Goal: Information Seeking & Learning: Learn about a topic

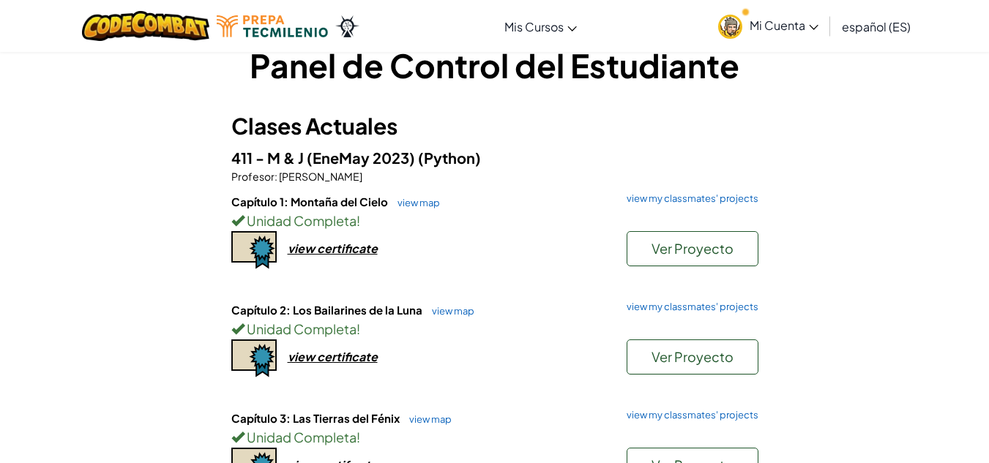
scroll to position [30, 0]
click at [677, 259] on button "Ver Proyecto" at bounding box center [692, 249] width 132 height 35
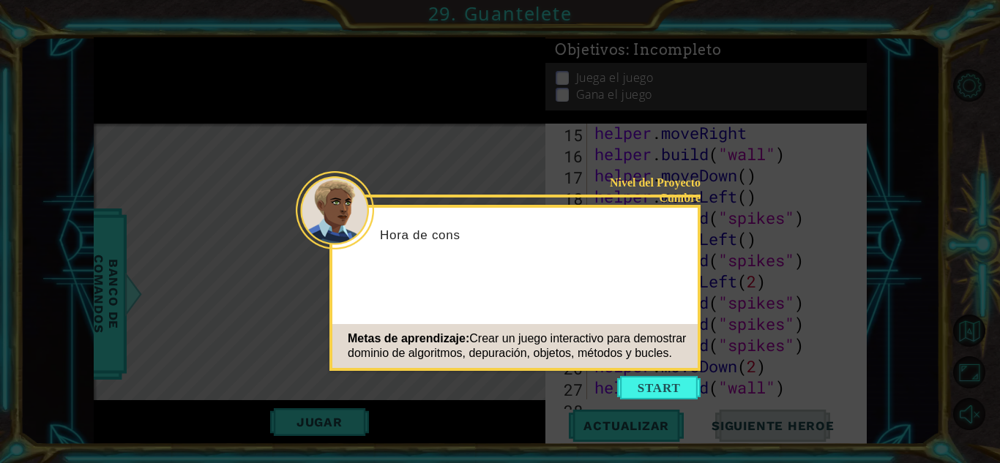
scroll to position [509, 0]
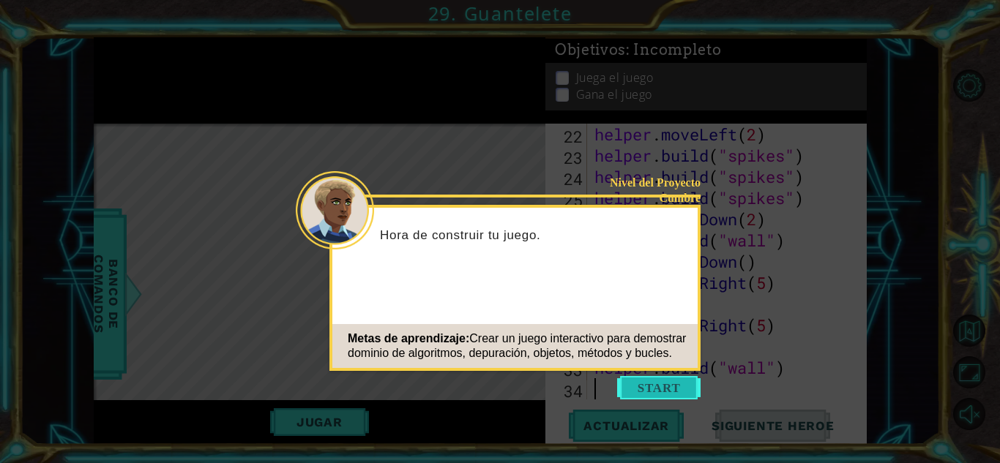
click at [647, 388] on button "Start" at bounding box center [658, 387] width 83 height 23
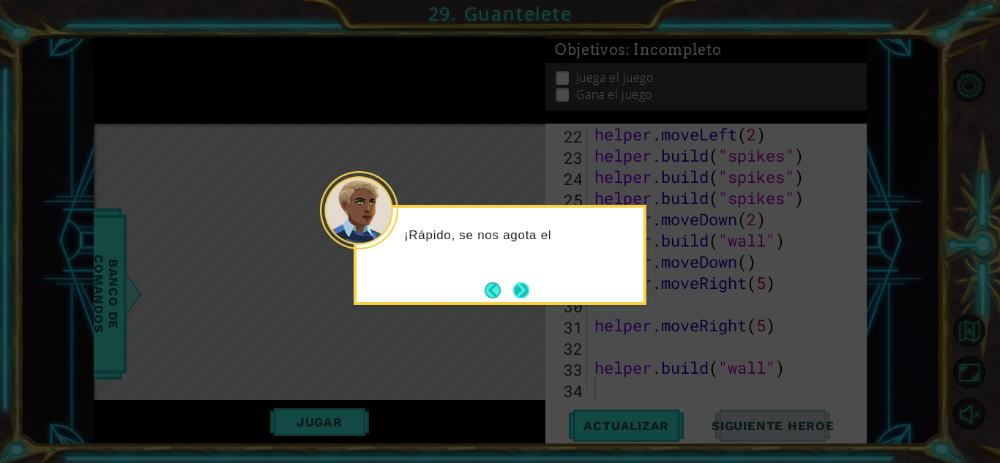
click at [516, 284] on button "Next" at bounding box center [521, 290] width 16 height 16
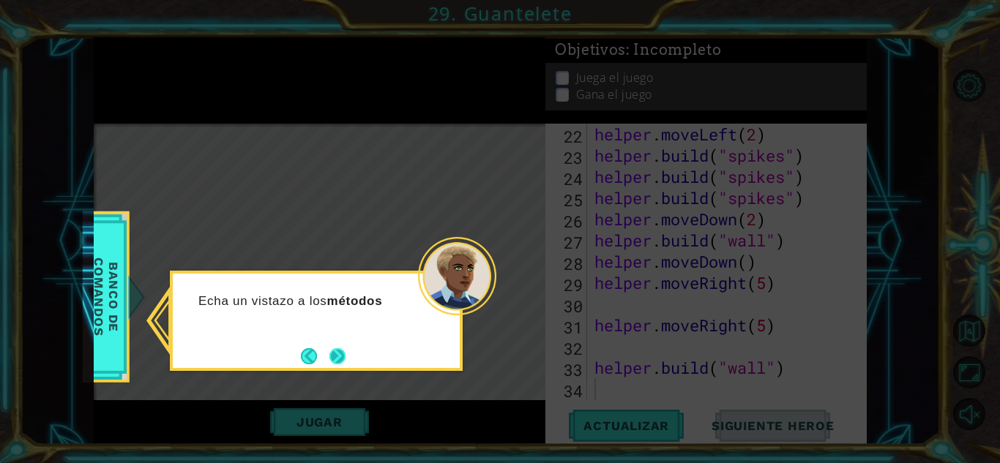
click at [332, 364] on button "Next" at bounding box center [337, 356] width 16 height 16
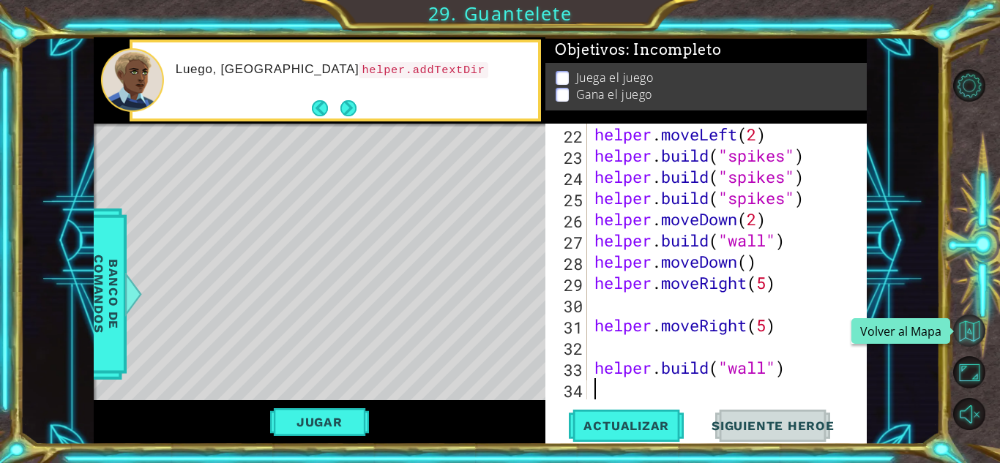
click at [979, 326] on button "Volver al Mapa" at bounding box center [969, 331] width 32 height 32
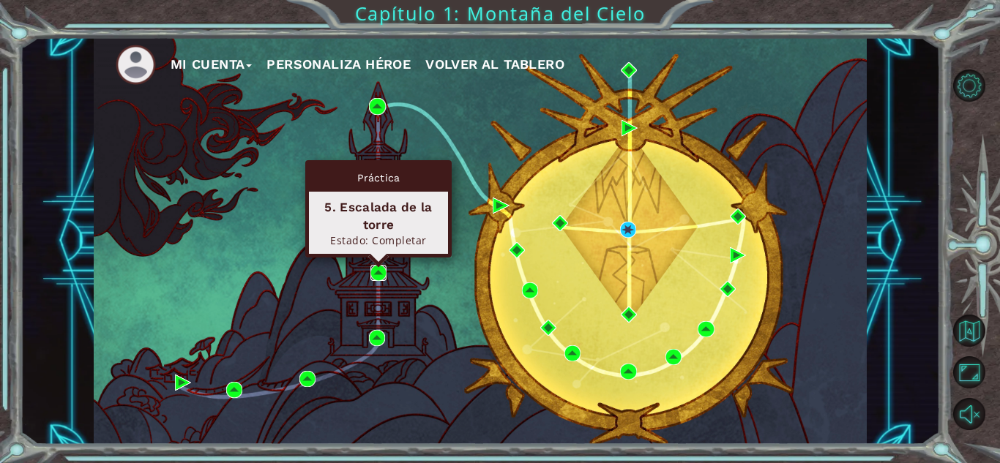
click at [378, 274] on img at bounding box center [378, 273] width 16 height 16
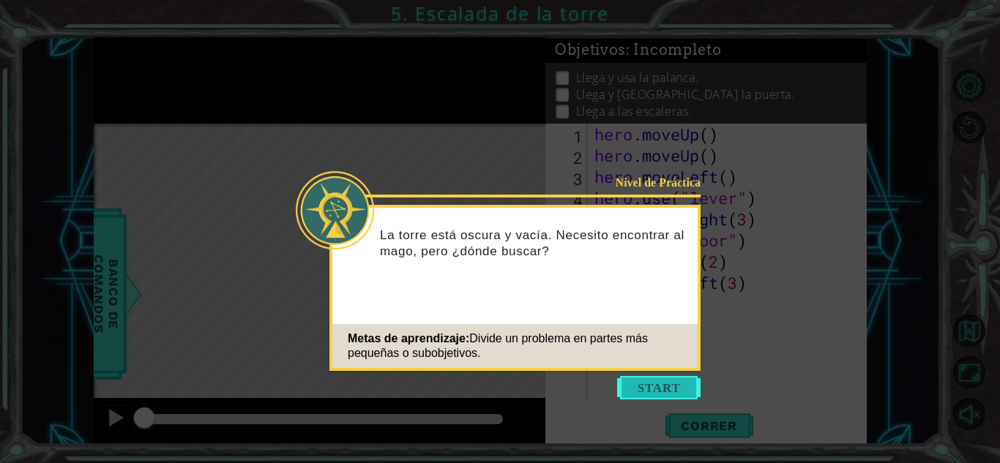
click at [669, 398] on button "Start" at bounding box center [658, 387] width 83 height 23
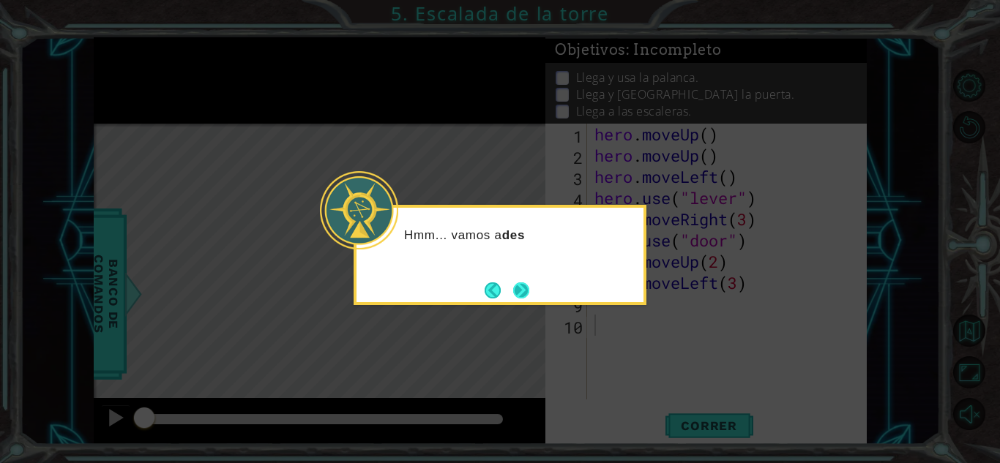
click at [514, 289] on button "Next" at bounding box center [521, 290] width 16 height 16
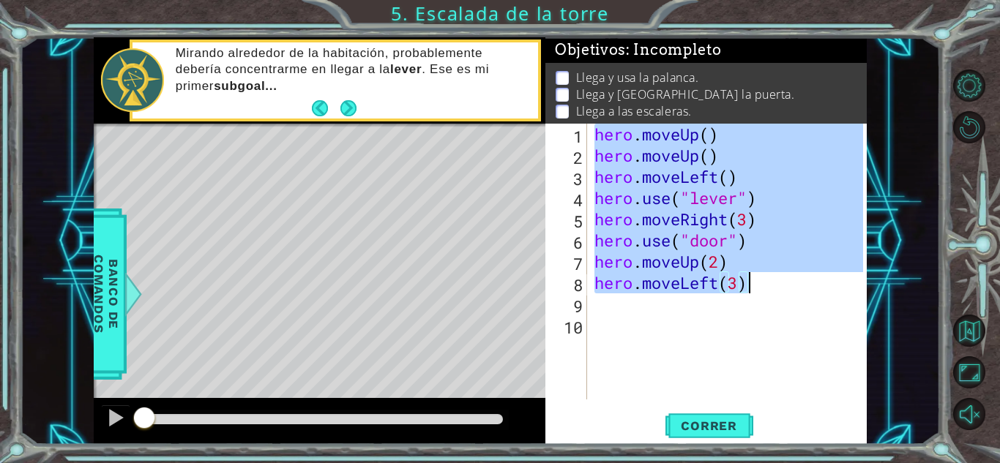
drag, startPoint x: 594, startPoint y: 136, endPoint x: 754, endPoint y: 293, distance: 224.1
click at [754, 293] on div "hero . moveUp ( ) hero . moveUp ( ) hero . moveLeft ( ) hero . use ( "lever" ) …" at bounding box center [730, 283] width 279 height 318
click at [689, 424] on span "Correr" at bounding box center [709, 426] width 86 height 15
type textarea "hero.moveLeft(3)"
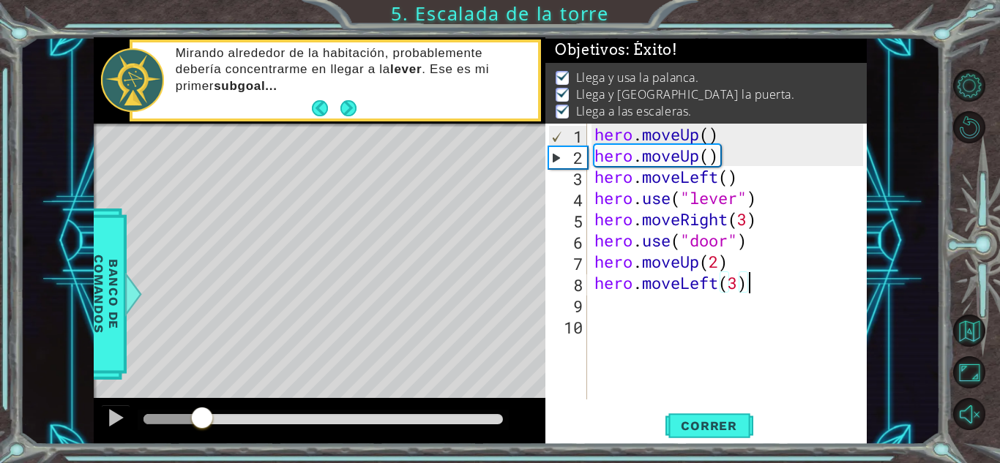
drag, startPoint x: 169, startPoint y: 421, endPoint x: 285, endPoint y: 455, distance: 120.6
click at [285, 455] on div "1 ההההההההההההההההההההההההההההההההההההההההההההההההההההההההההההההההההההההההההההה…" at bounding box center [500, 231] width 1000 height 463
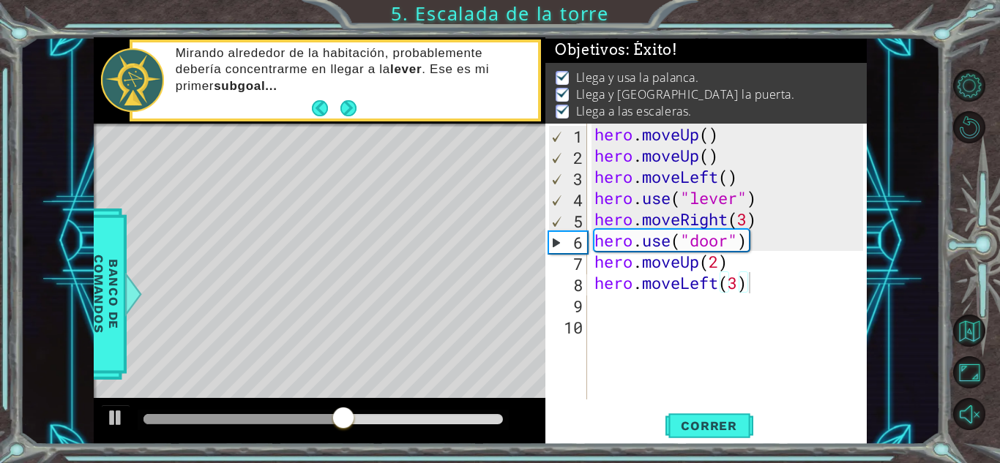
drag, startPoint x: 353, startPoint y: 412, endPoint x: 391, endPoint y: 413, distance: 38.1
click at [356, 413] on div at bounding box center [343, 419] width 26 height 26
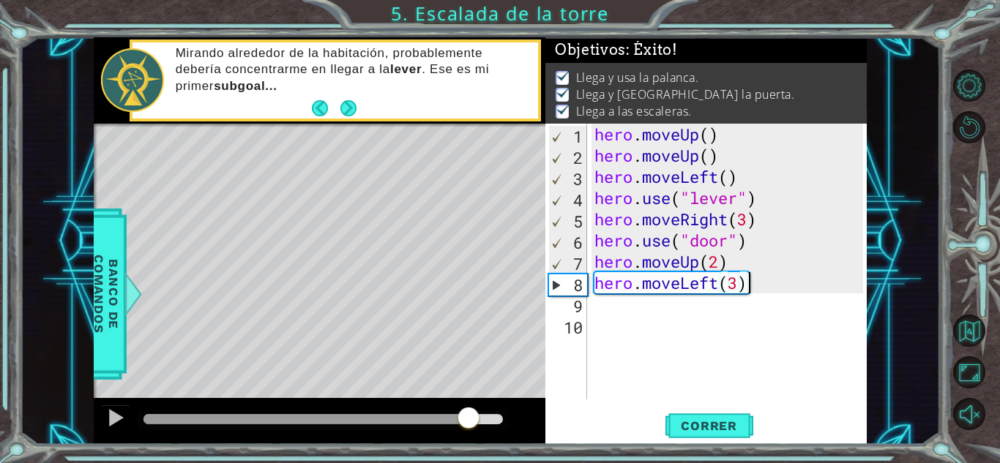
click at [470, 419] on div at bounding box center [322, 419] width 359 height 10
click at [106, 412] on div at bounding box center [115, 417] width 19 height 19
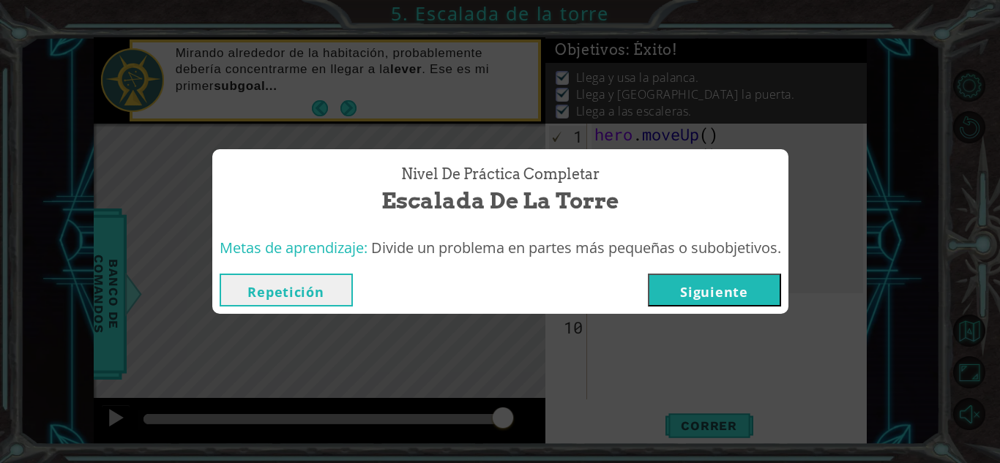
click at [659, 291] on button "Siguiente" at bounding box center [714, 290] width 133 height 33
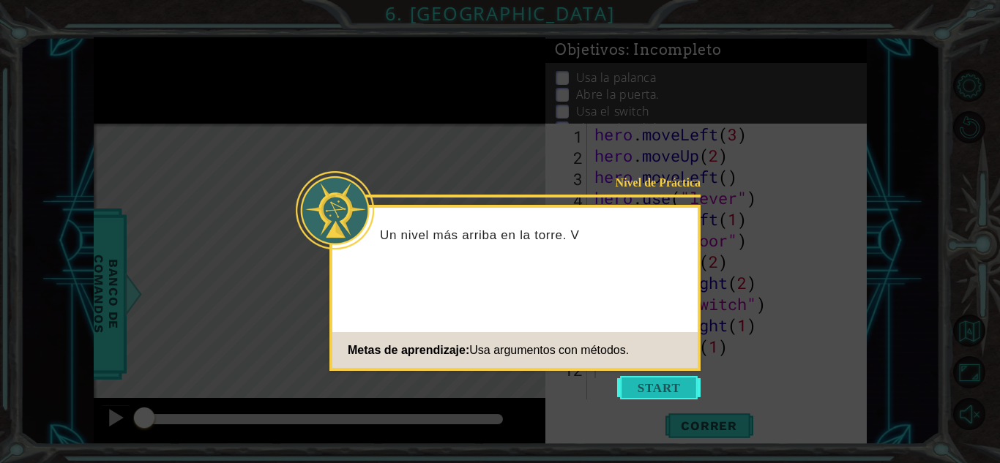
click at [644, 383] on button "Start" at bounding box center [658, 387] width 83 height 23
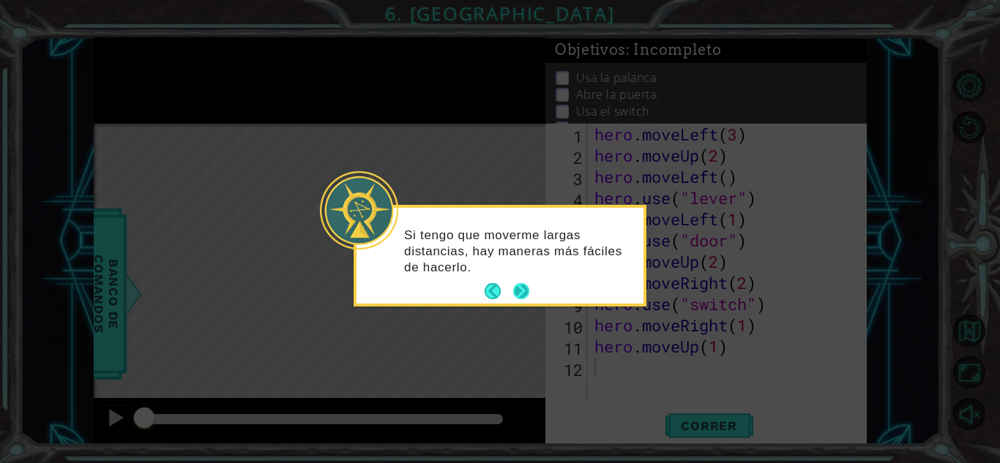
click at [528, 288] on button "Next" at bounding box center [521, 291] width 16 height 16
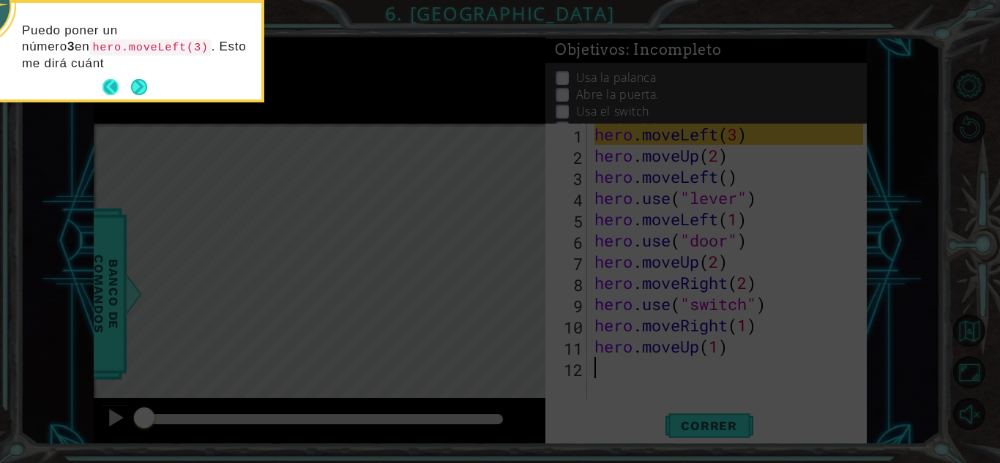
click at [127, 91] on button "Back" at bounding box center [116, 87] width 29 height 16
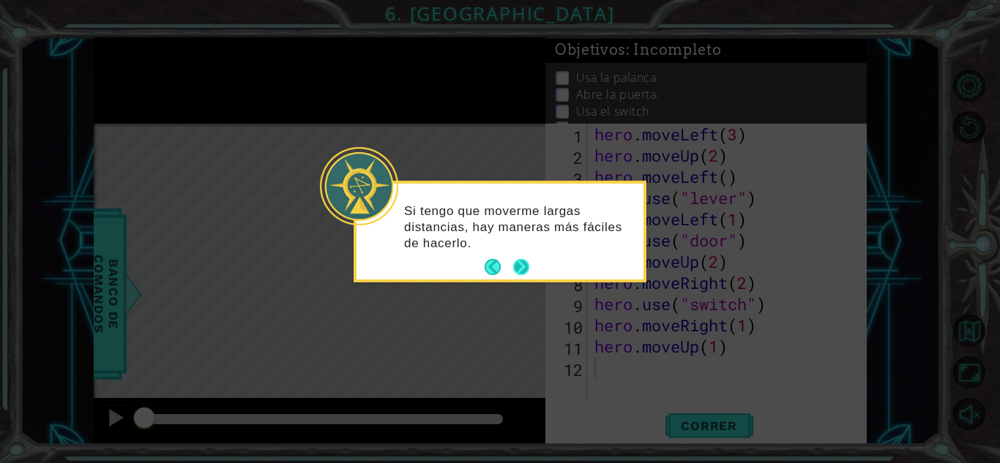
click at [519, 270] on button "Next" at bounding box center [521, 267] width 16 height 16
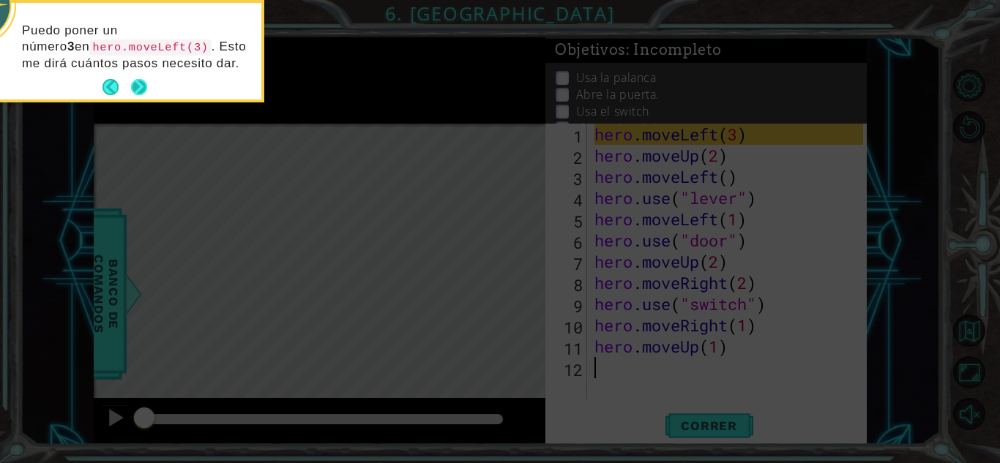
click at [135, 89] on button "Next" at bounding box center [139, 87] width 16 height 16
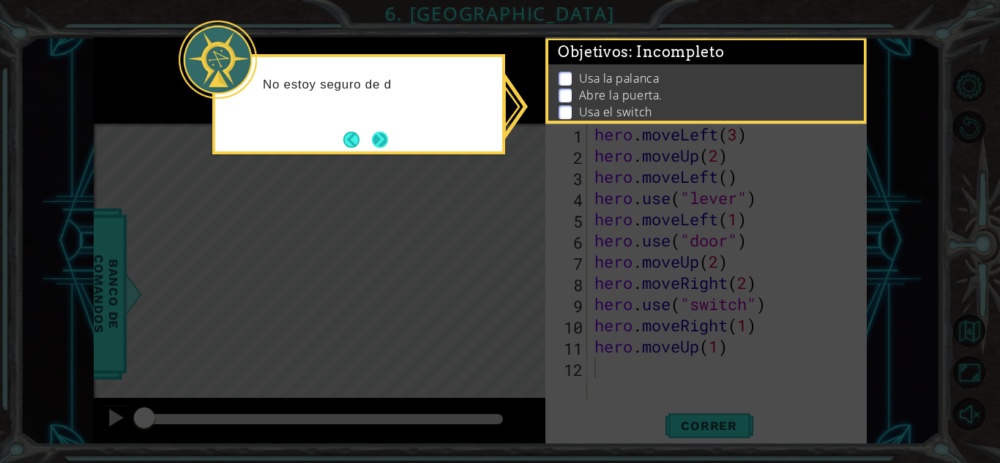
click at [373, 143] on button "Next" at bounding box center [380, 140] width 16 height 16
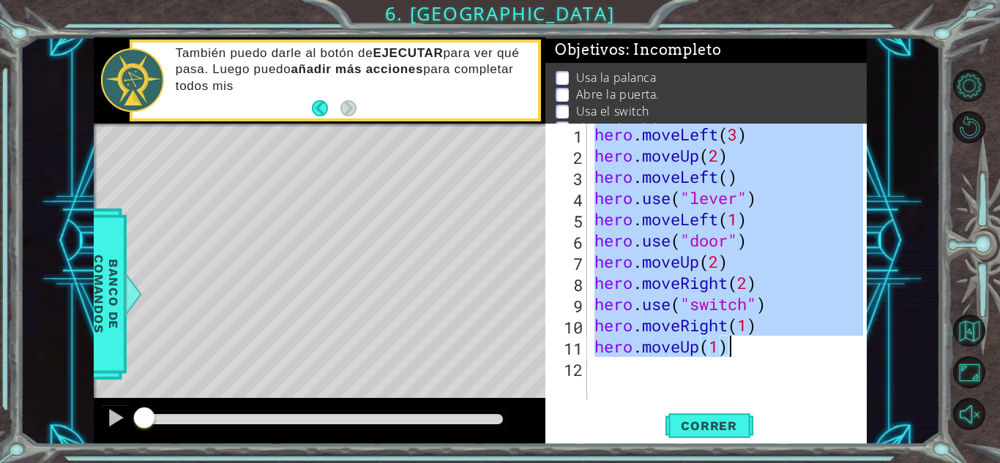
drag, startPoint x: 594, startPoint y: 136, endPoint x: 738, endPoint y: 356, distance: 262.6
click at [738, 356] on div "hero . moveLeft ( 3 ) hero . moveUp ( 2 ) hero . moveLeft ( ) hero . use ( "lev…" at bounding box center [730, 283] width 279 height 318
click at [689, 430] on span "Correr" at bounding box center [709, 426] width 86 height 15
type textarea "hero.moveUp(1)"
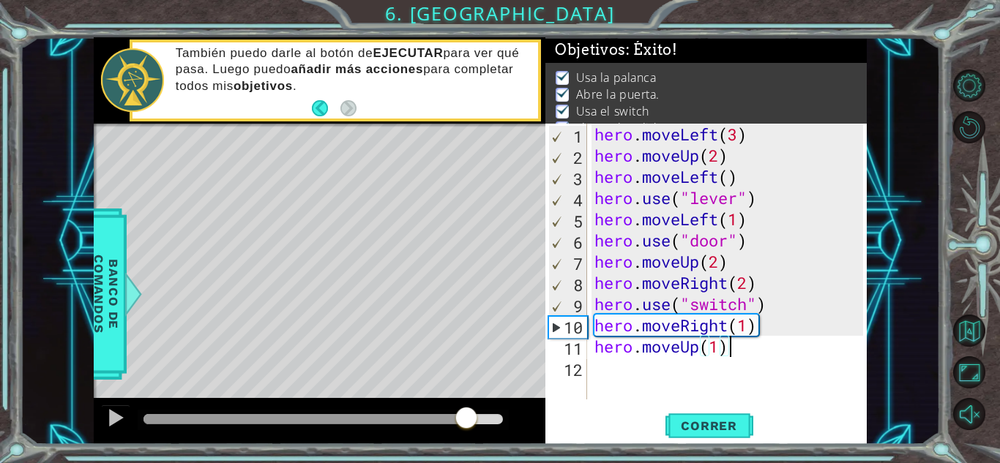
drag, startPoint x: 171, startPoint y: 416, endPoint x: 493, endPoint y: 413, distance: 322.7
click at [479, 413] on div at bounding box center [466, 419] width 26 height 26
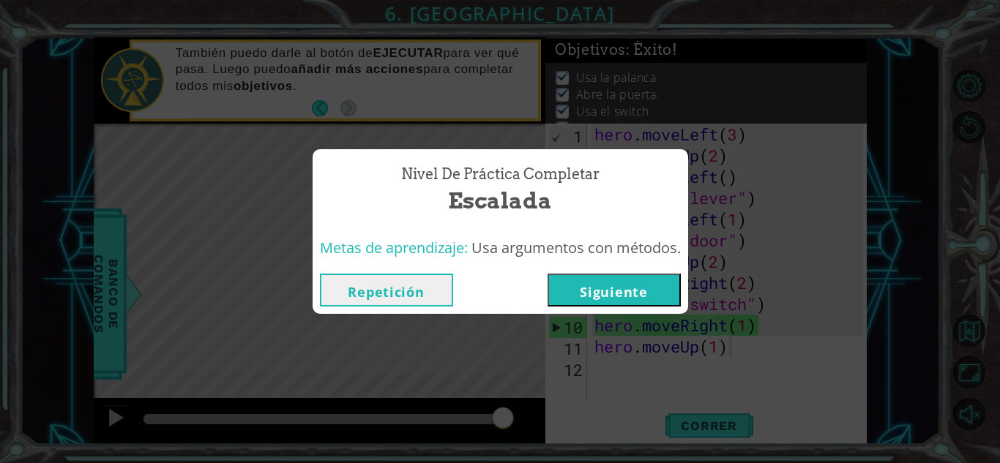
click at [574, 293] on button "Siguiente" at bounding box center [613, 290] width 133 height 33
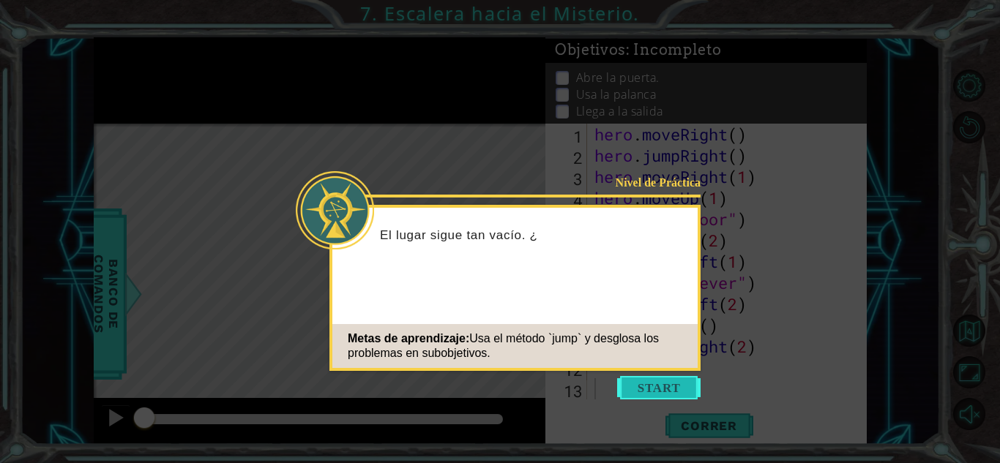
click at [641, 389] on button "Start" at bounding box center [658, 387] width 83 height 23
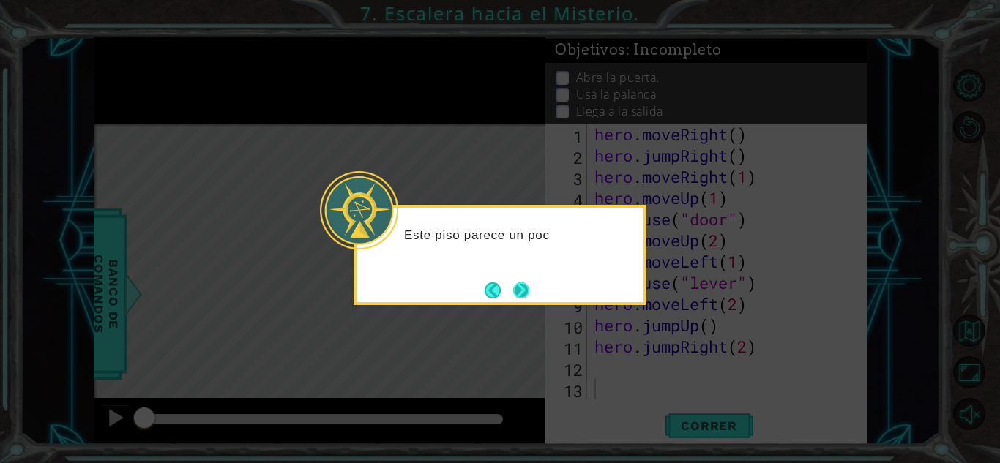
click at [522, 293] on button "Next" at bounding box center [521, 290] width 16 height 16
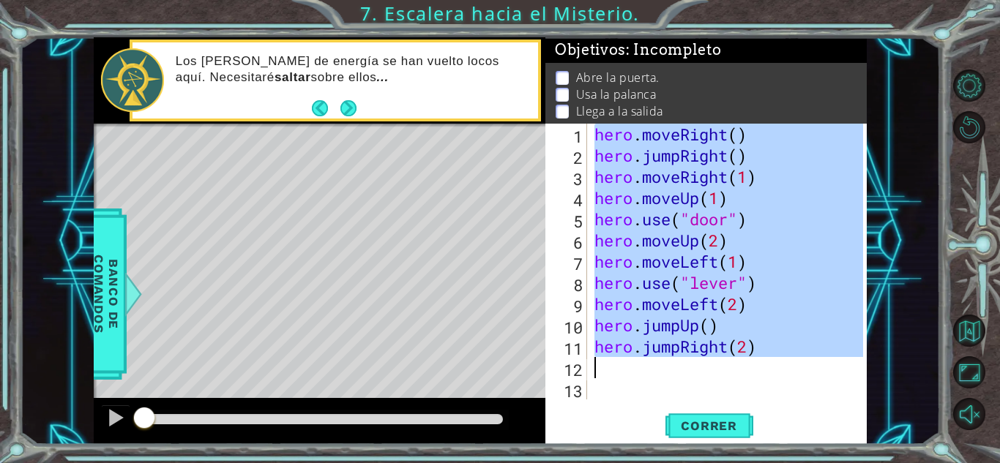
drag, startPoint x: 596, startPoint y: 138, endPoint x: 773, endPoint y: 375, distance: 296.1
click at [773, 375] on div "hero . moveRight ( ) hero . jumpRight ( ) hero . moveRight ( 1 ) hero . moveUp …" at bounding box center [730, 283] width 279 height 318
type textarea "hero.jumpRight(2)"
